Goal: Book appointment/travel/reservation

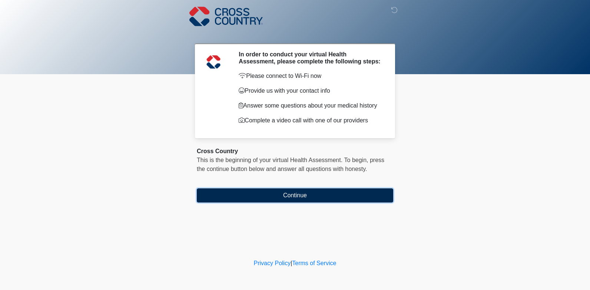
click at [286, 196] on button "Continue" at bounding box center [295, 195] width 196 height 14
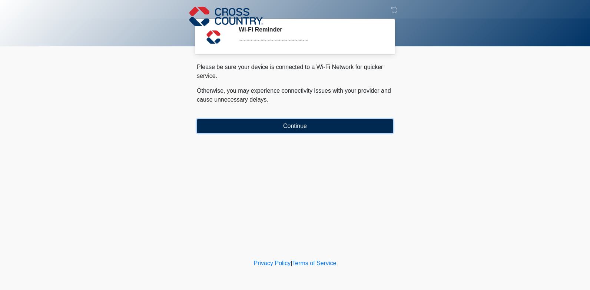
click at [294, 125] on button "Continue" at bounding box center [295, 126] width 196 height 14
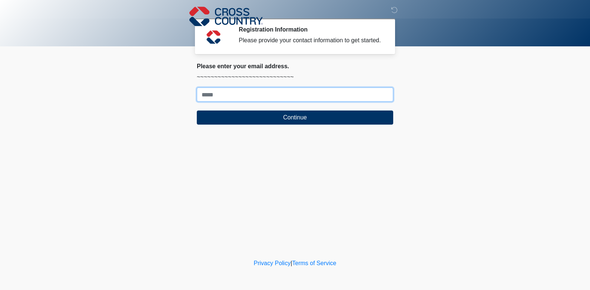
click at [232, 95] on input "Where should we email your response?" at bounding box center [295, 94] width 196 height 14
type input "**********"
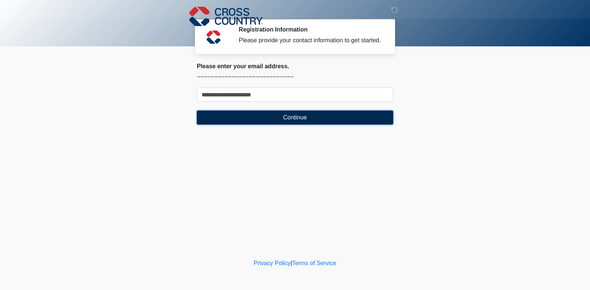
click at [290, 116] on button "Continue" at bounding box center [295, 117] width 196 height 14
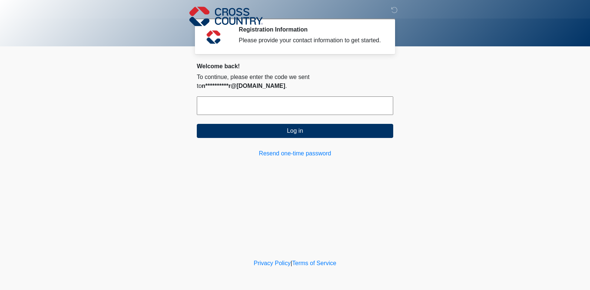
click at [247, 98] on input "text" at bounding box center [295, 105] width 196 height 19
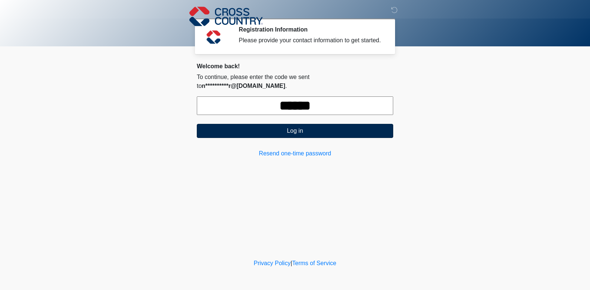
type input "******"
click at [288, 124] on button "Log in" at bounding box center [295, 131] width 196 height 14
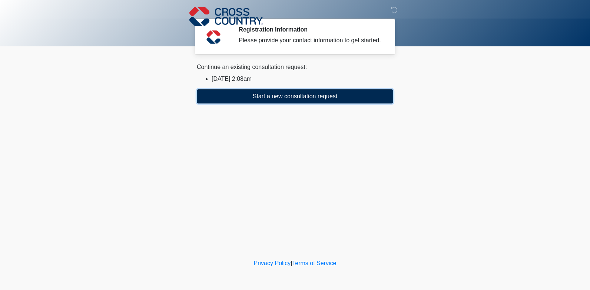
click at [269, 98] on button "Start a new consultation request" at bounding box center [295, 96] width 196 height 14
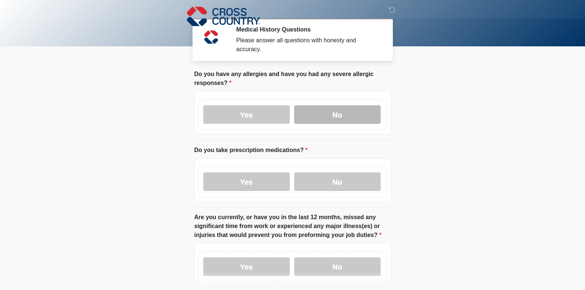
click at [335, 105] on label "No" at bounding box center [337, 114] width 86 height 19
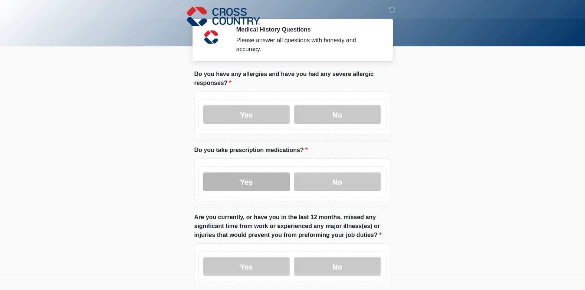
click at [262, 177] on label "Yes" at bounding box center [246, 181] width 86 height 19
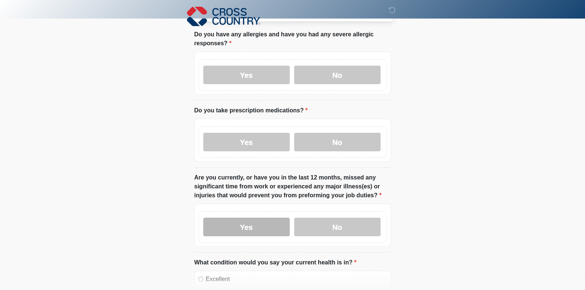
scroll to position [111, 0]
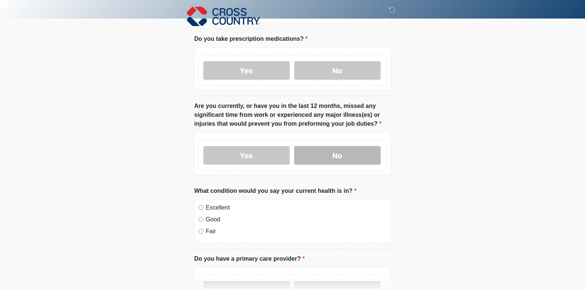
click at [322, 147] on label "No" at bounding box center [337, 155] width 86 height 19
click at [201, 203] on div "Excellent" at bounding box center [292, 207] width 188 height 9
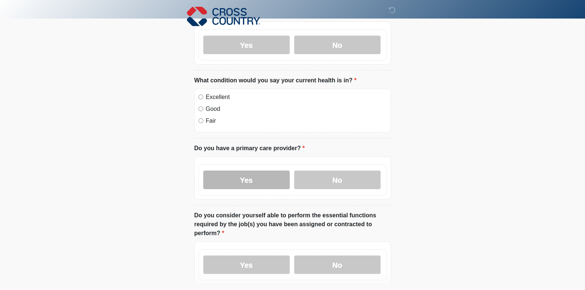
scroll to position [222, 0]
click at [251, 170] on label "Yes" at bounding box center [246, 179] width 86 height 19
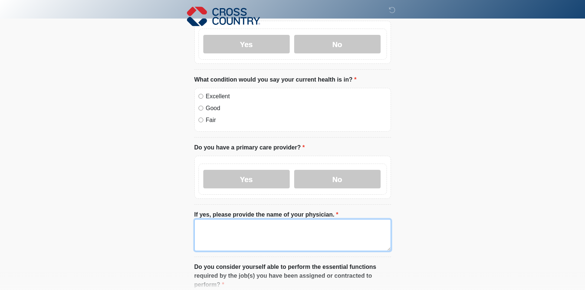
click at [212, 220] on textarea "If yes, please provide the name of your physician." at bounding box center [292, 235] width 196 height 32
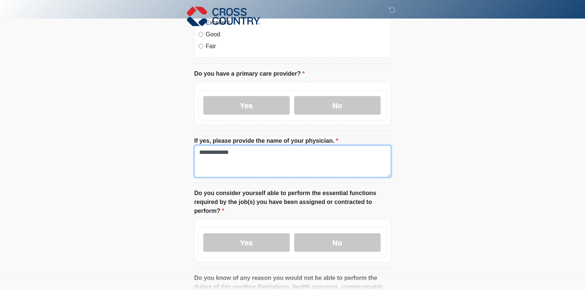
scroll to position [297, 0]
type textarea "**********"
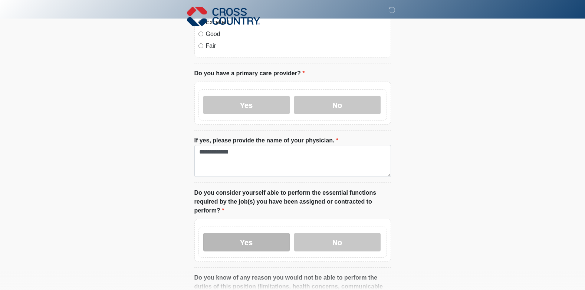
click at [242, 234] on label "Yes" at bounding box center [246, 242] width 86 height 19
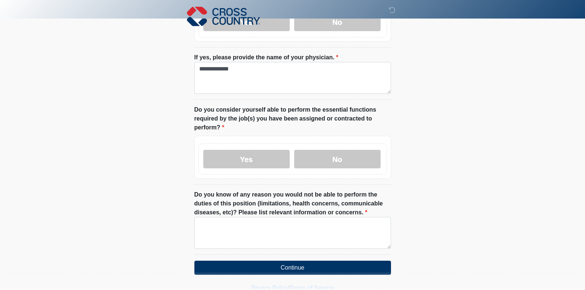
scroll to position [397, 0]
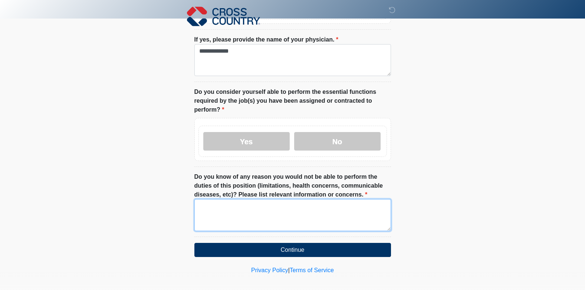
click at [242, 209] on textarea "Do you know of any reason you would not be able to perform the duties of this p…" at bounding box center [292, 215] width 196 height 32
type textarea "*"
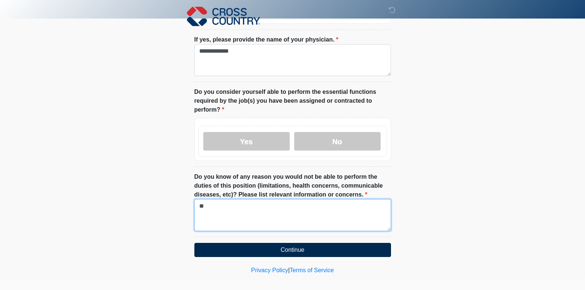
type textarea "**"
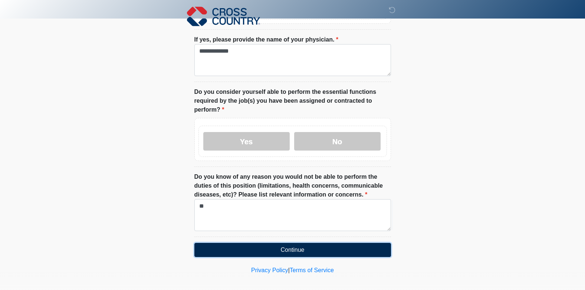
click at [284, 243] on button "Continue" at bounding box center [292, 250] width 196 height 14
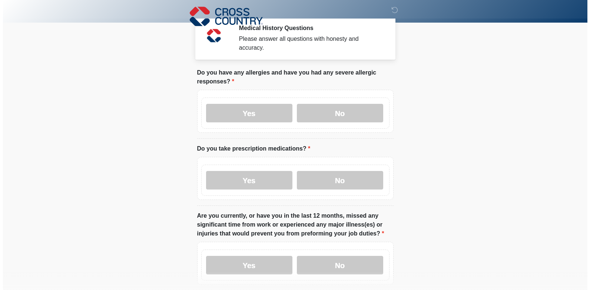
scroll to position [0, 0]
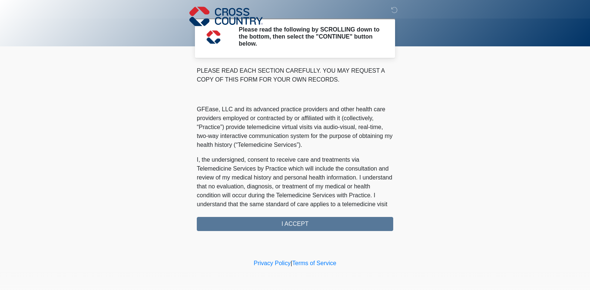
click at [294, 224] on div "PLEASE READ EACH SECTION CAREFULLY. YOU MAY REQUEST A COPY OF THIS FORM FOR YOU…" at bounding box center [295, 148] width 196 height 165
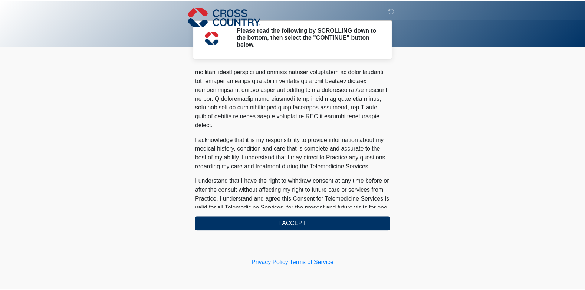
scroll to position [451, 0]
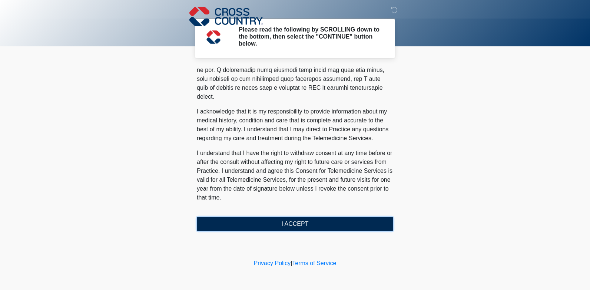
click at [292, 225] on button "I ACCEPT" at bounding box center [295, 224] width 196 height 14
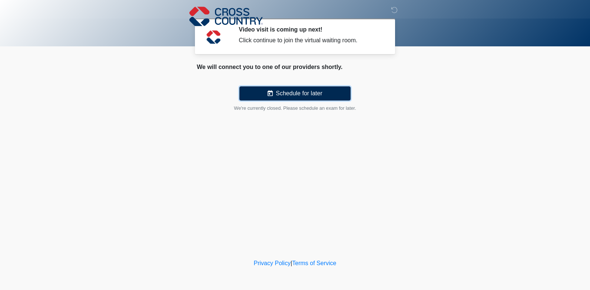
click at [298, 92] on button "Schedule for later" at bounding box center [294, 93] width 111 height 14
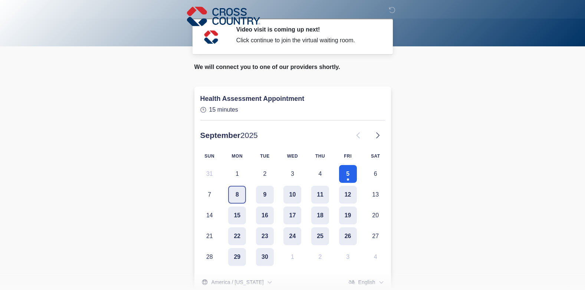
click at [238, 191] on button "8" at bounding box center [237, 195] width 18 height 18
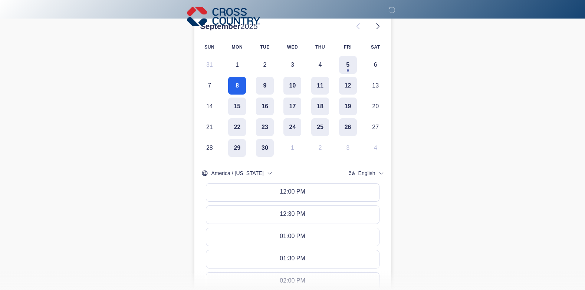
scroll to position [111, 0]
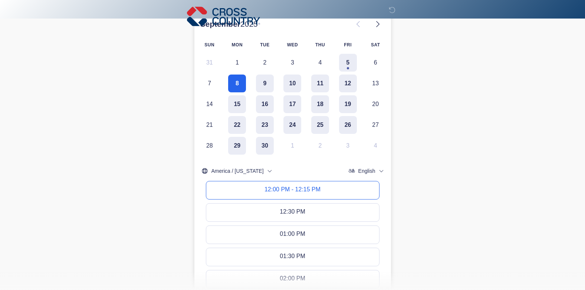
click at [301, 188] on div "12:00 PM - 12:15 PM" at bounding box center [292, 190] width 56 height 8
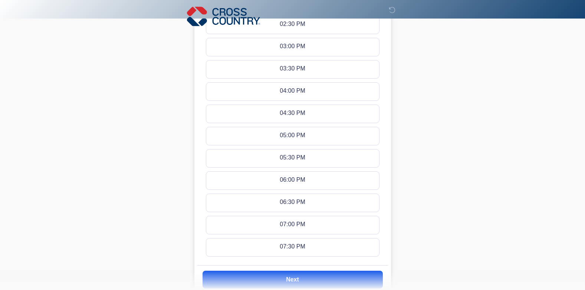
scroll to position [408, 0]
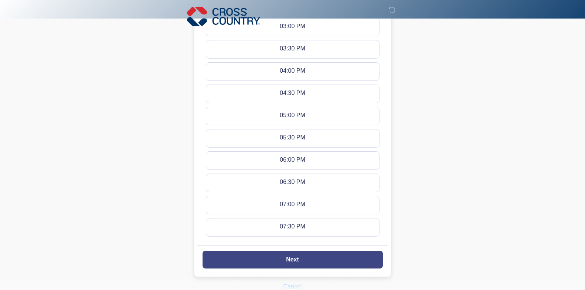
click at [0, 0] on slot "Next" at bounding box center [0, 0] width 0 height 0
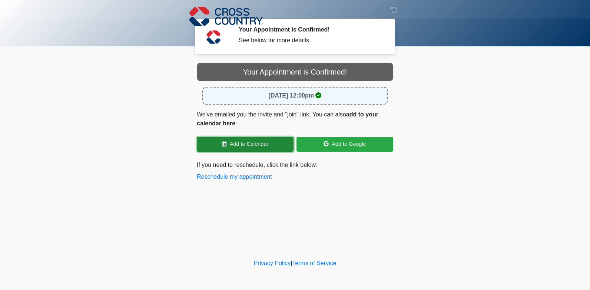
click at [253, 141] on link "Add to Calendar" at bounding box center [245, 144] width 97 height 15
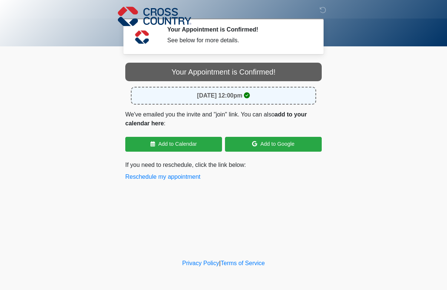
drag, startPoint x: 265, startPoint y: 98, endPoint x: 400, endPoint y: 79, distance: 136.0
click at [400, 79] on body "‎ ‎ ‎ Your Appointment is Confirmed! See below for more details. Please connect…" at bounding box center [223, 145] width 447 height 290
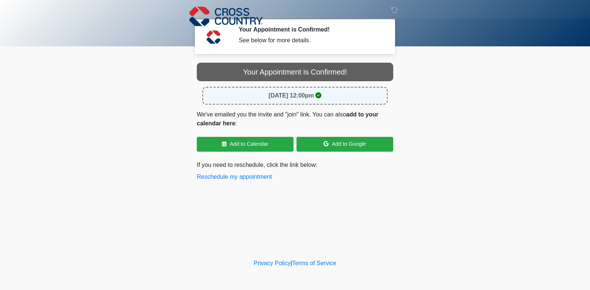
click at [290, 95] on strong "September 8, 2025 at 12:00pm" at bounding box center [291, 95] width 45 height 6
click at [393, 10] on icon at bounding box center [394, 10] width 7 height 7
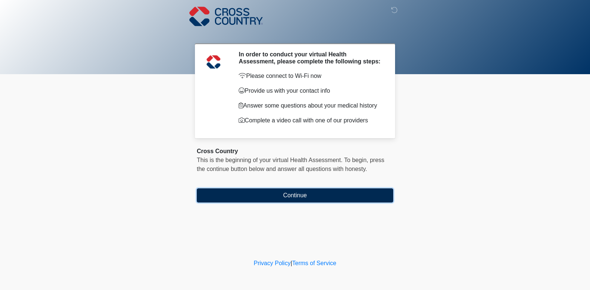
click at [298, 195] on button "Continue" at bounding box center [295, 195] width 196 height 14
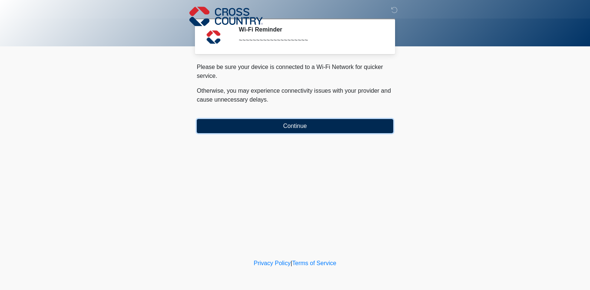
click at [287, 125] on button "Continue" at bounding box center [295, 126] width 196 height 14
